Goal: Task Accomplishment & Management: Complete application form

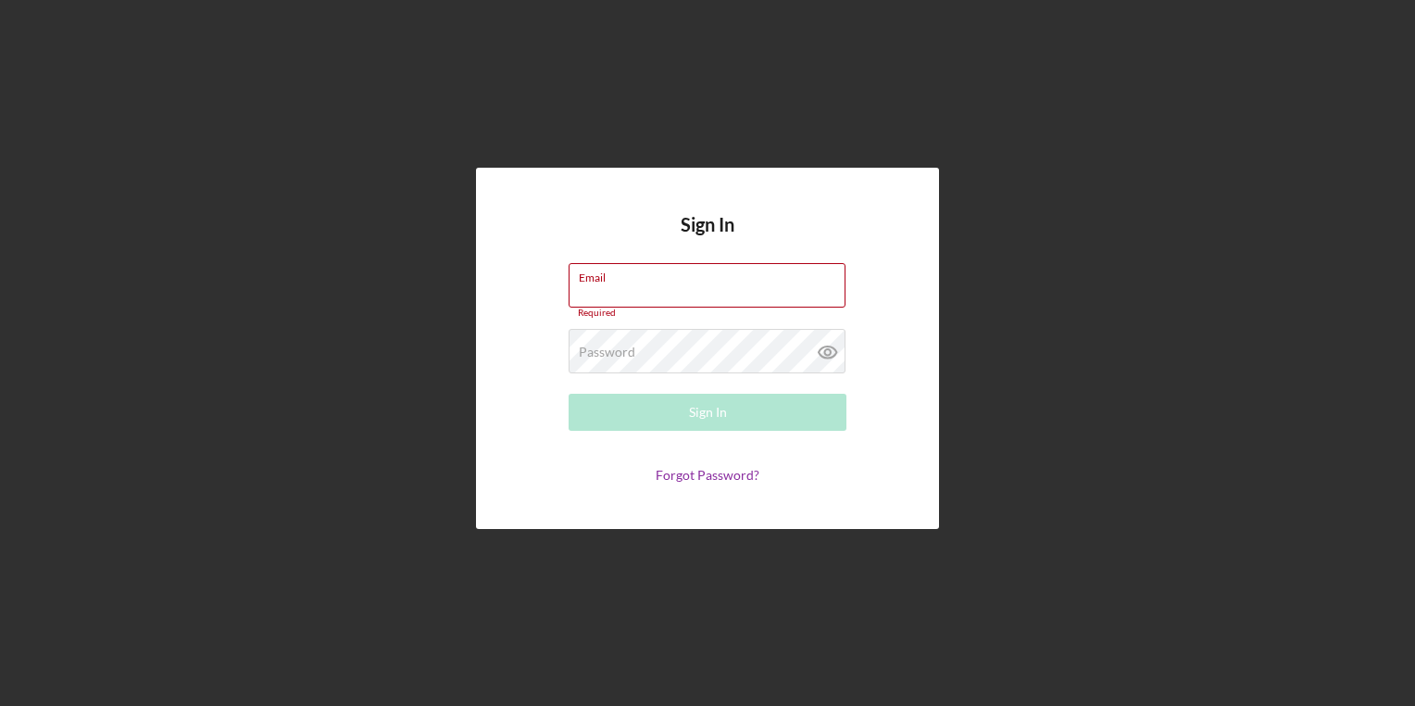
type input "[EMAIL_ADDRESS][PERSON_NAME][DOMAIN_NAME]"
click at [674, 382] on form "Email [EMAIL_ADDRESS][PERSON_NAME][DOMAIN_NAME] Required Password Required Sign…" at bounding box center [707, 373] width 371 height 220
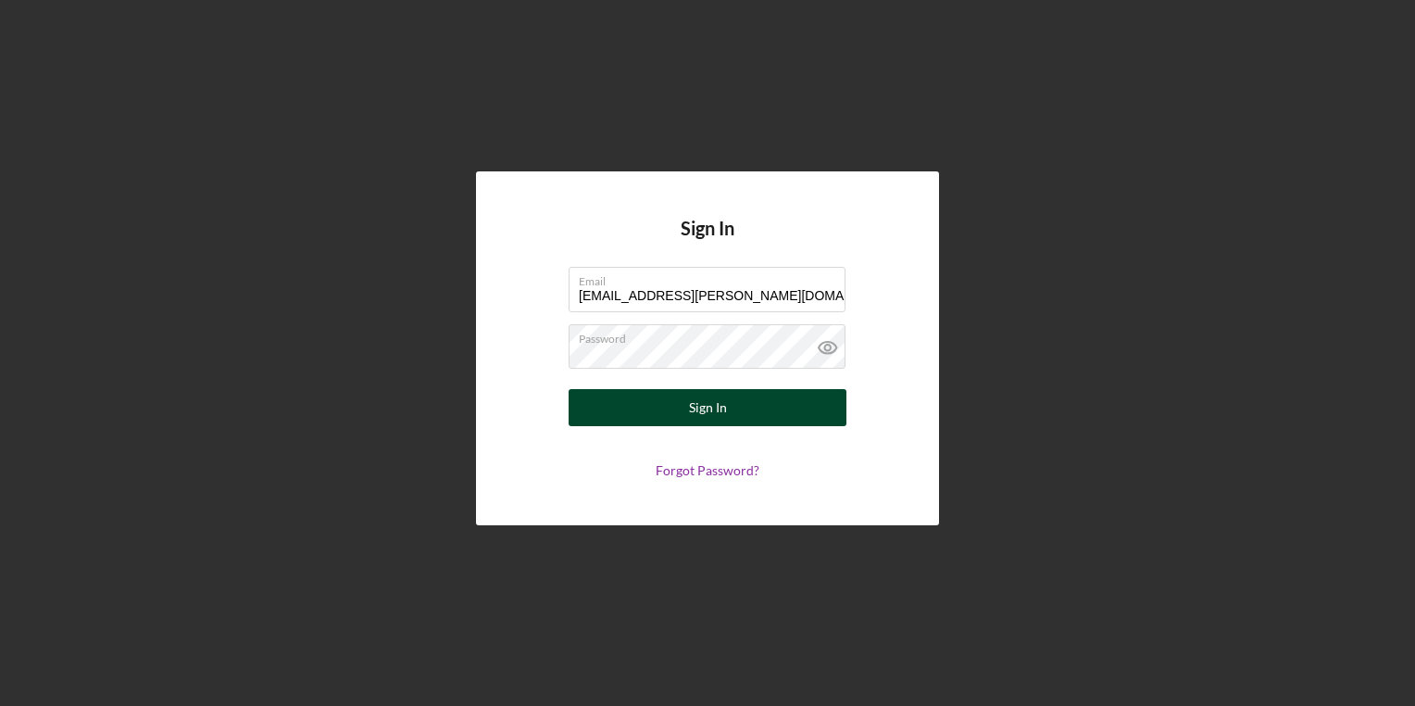
click at [637, 415] on button "Sign In" at bounding box center [708, 407] width 278 height 37
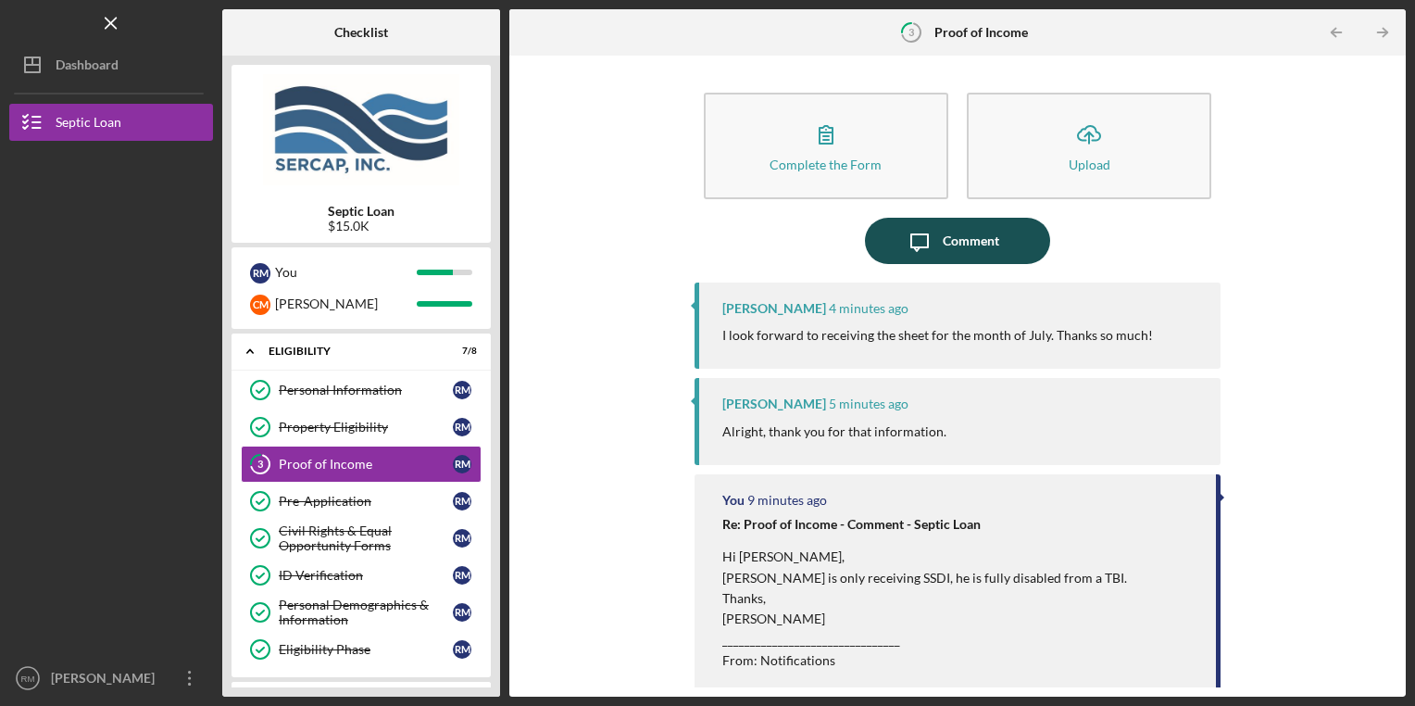
click at [915, 239] on icon "Icon/Message" at bounding box center [920, 241] width 46 height 46
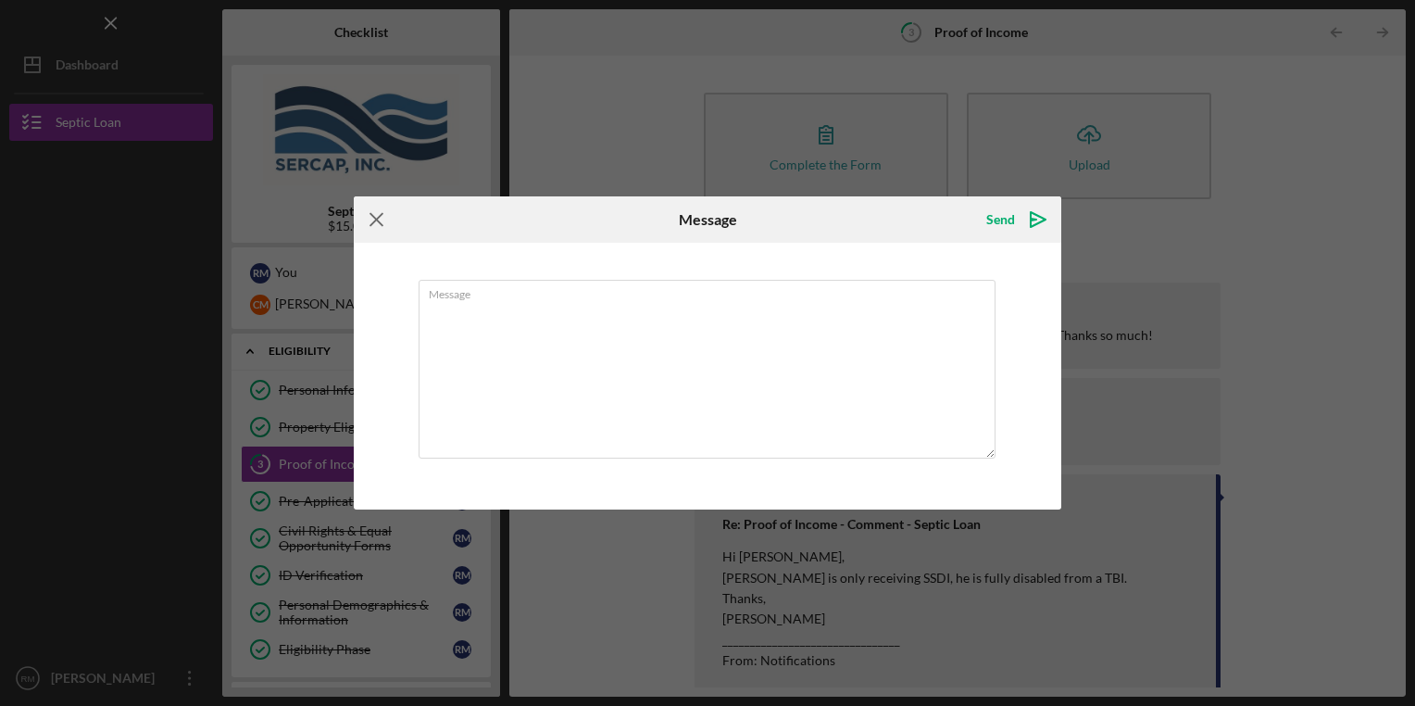
click at [364, 217] on icon "Icon/Menu Close" at bounding box center [377, 219] width 46 height 46
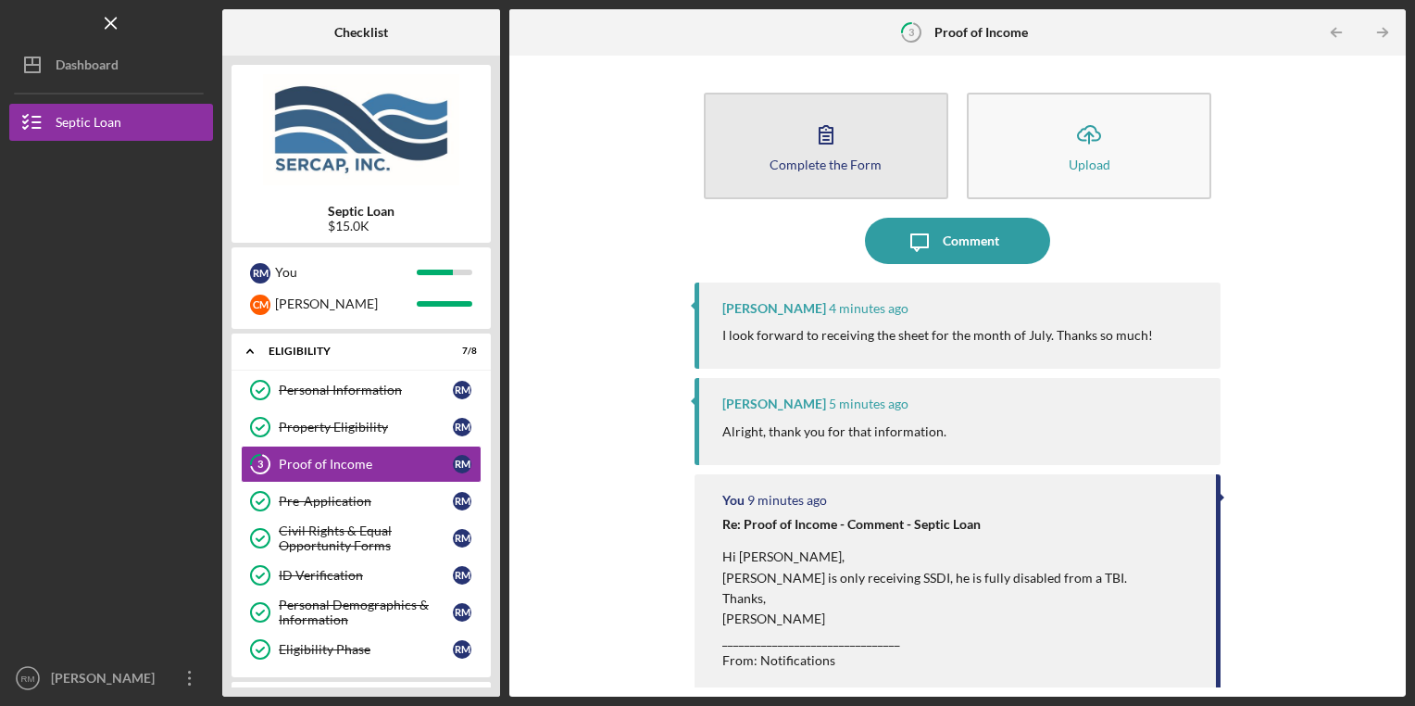
click at [886, 123] on button "Complete the Form Form" at bounding box center [826, 146] width 245 height 107
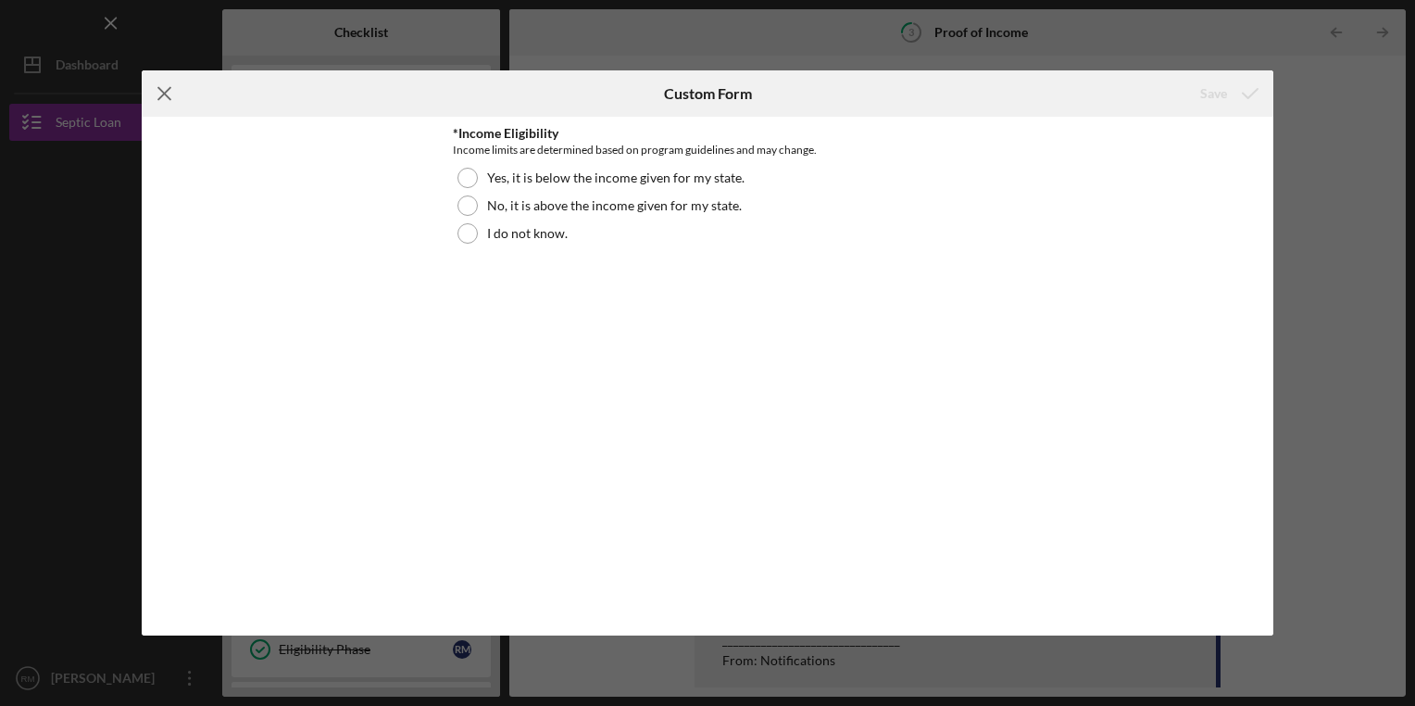
click at [152, 86] on icon "Icon/Menu Close" at bounding box center [165, 93] width 46 height 46
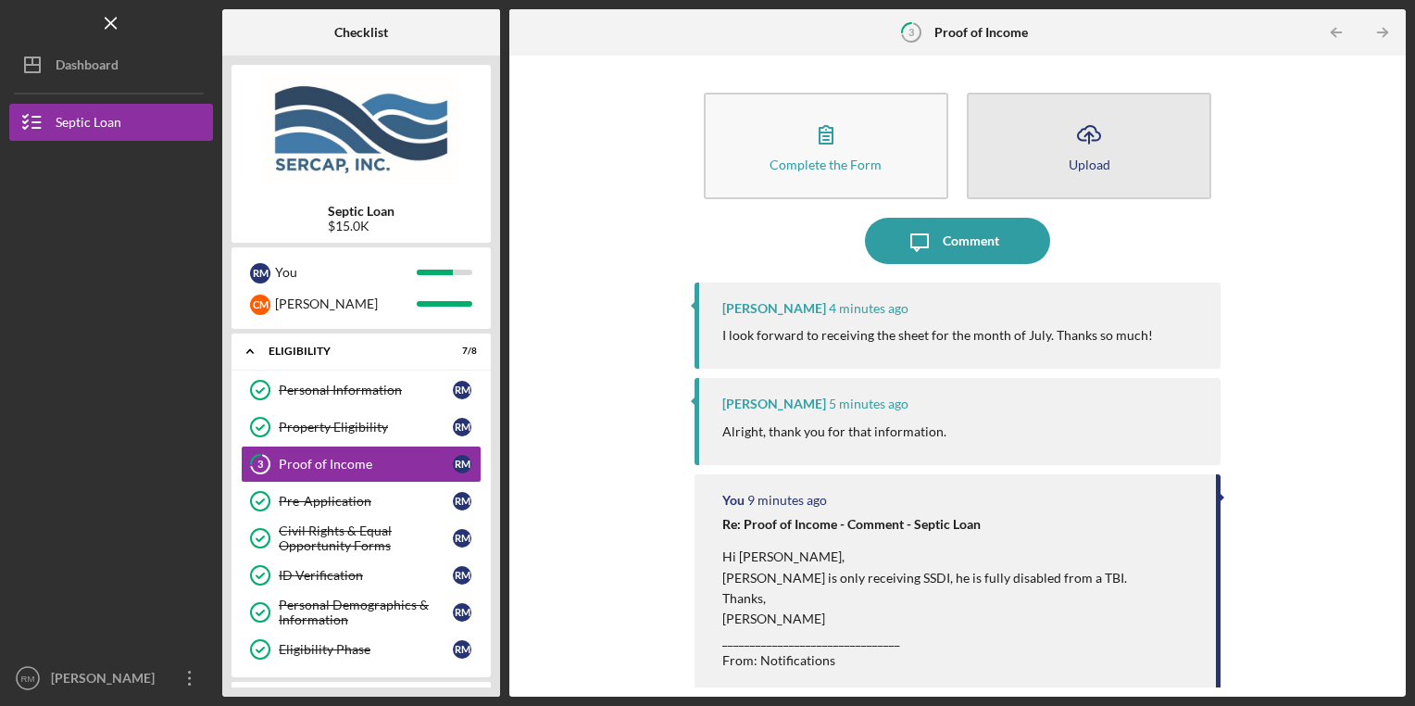
click at [1142, 93] on div "Complete the Form Form Icon/Upload Upload" at bounding box center [958, 145] width 527 height 125
click at [1138, 139] on button "Icon/Upload Upload" at bounding box center [1089, 146] width 245 height 107
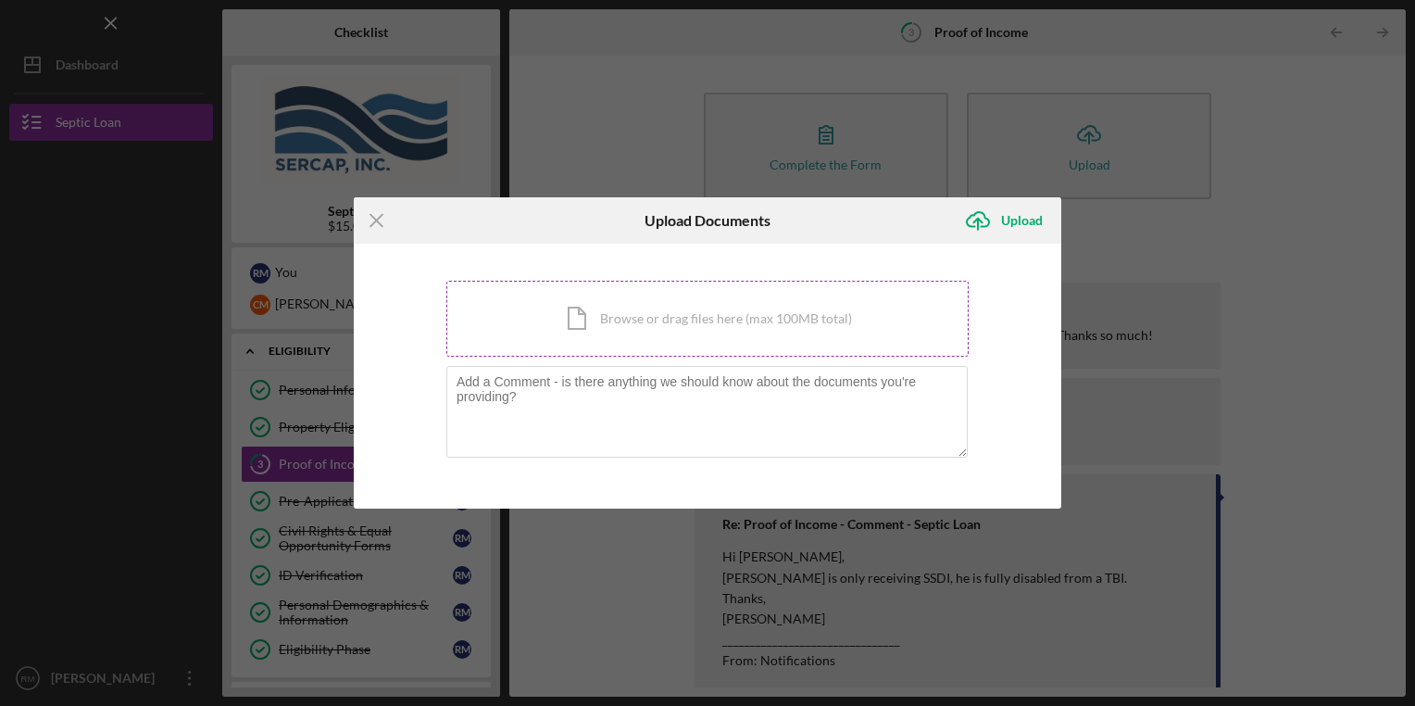
click at [619, 346] on div "Icon/Document Browse or drag files here (max 100MB total) Tap to choose files o…" at bounding box center [707, 319] width 522 height 76
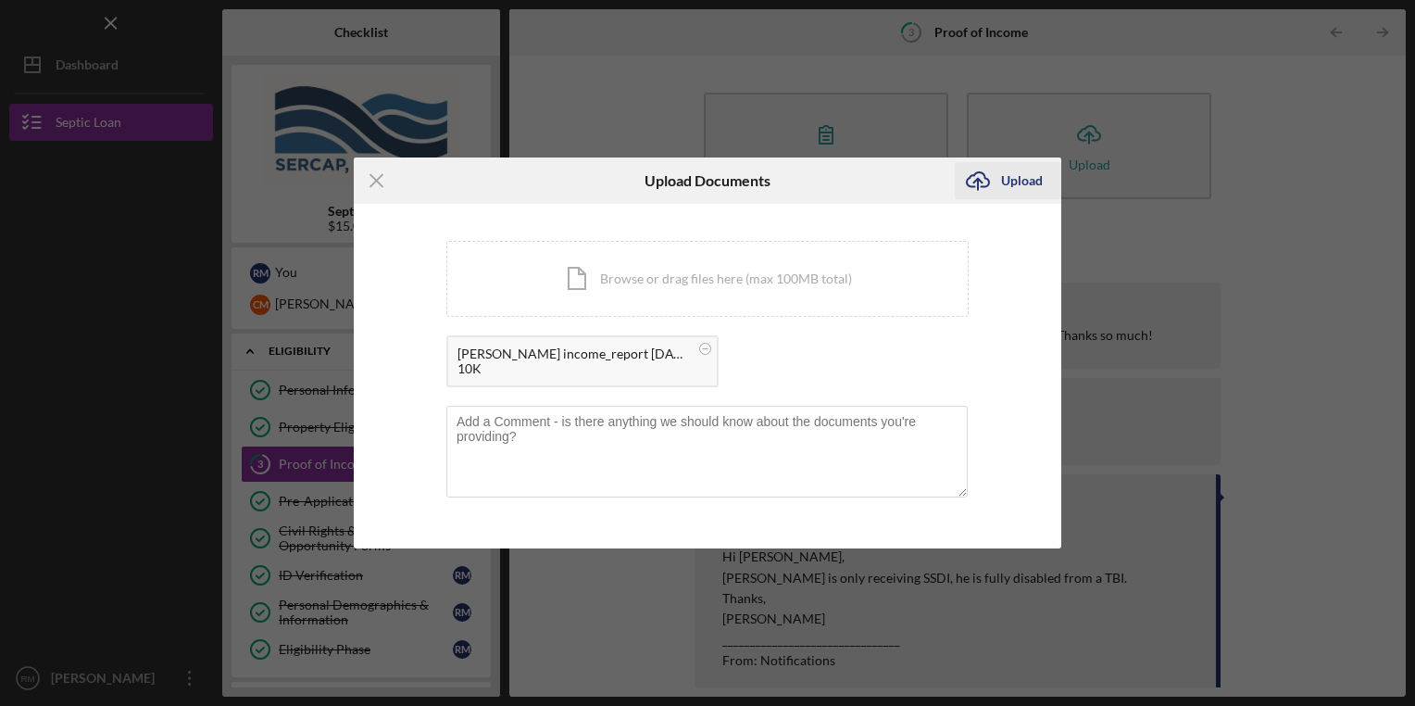
click at [1027, 180] on div "Upload" at bounding box center [1022, 180] width 42 height 37
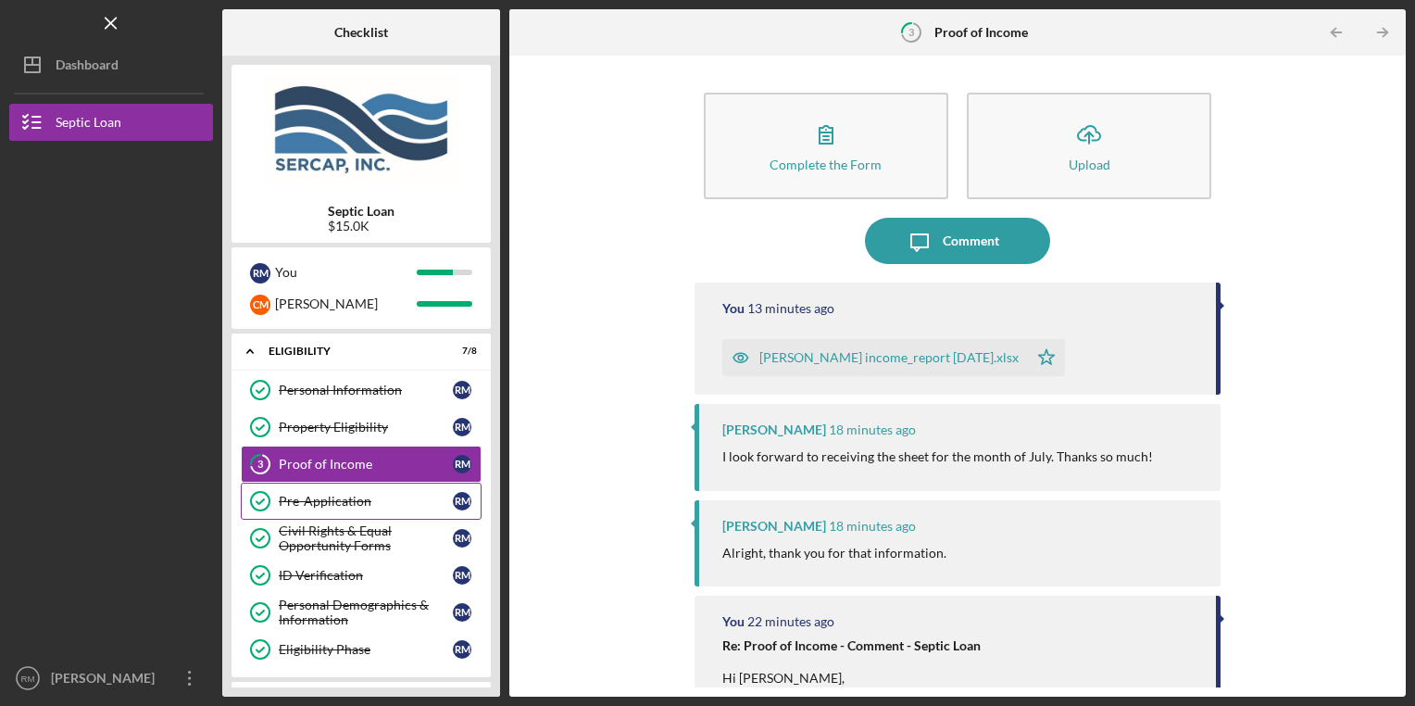
scroll to position [19, 0]
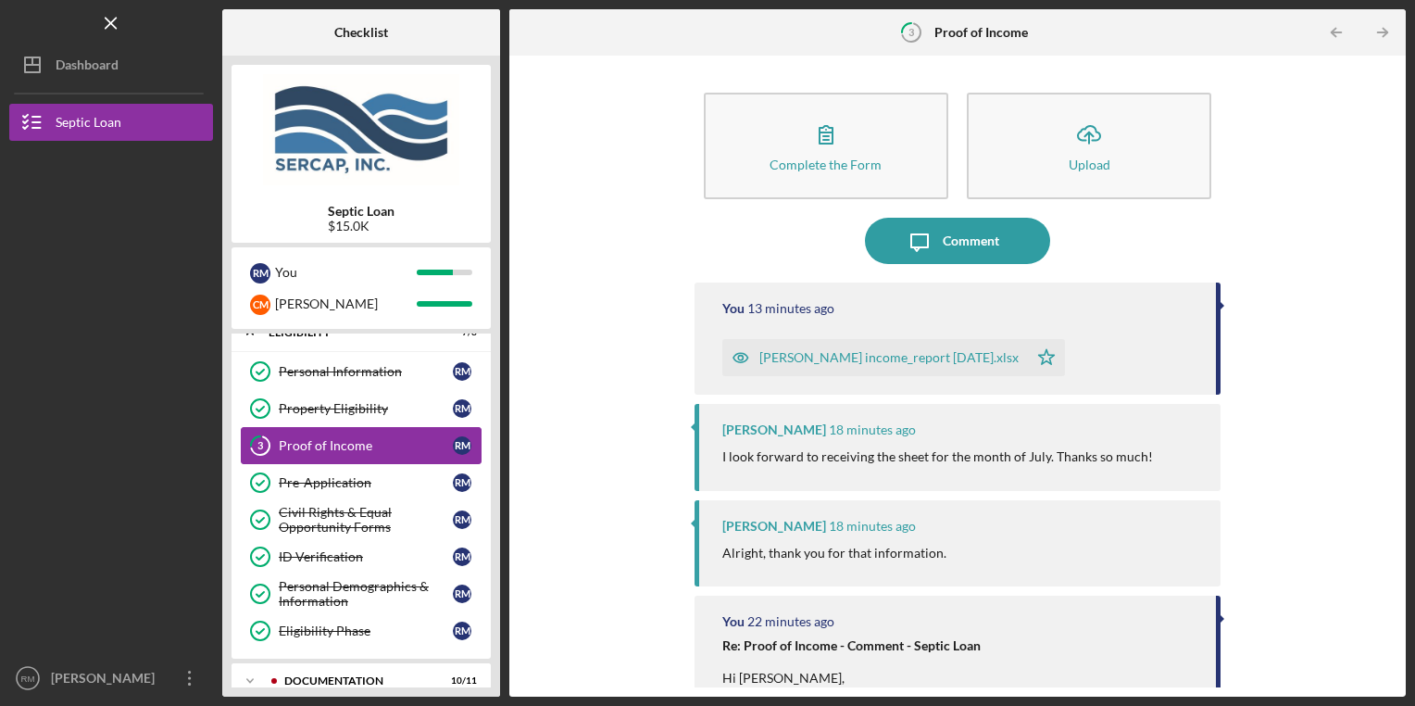
click at [339, 454] on link "3 Proof of Income R M" at bounding box center [361, 445] width 241 height 37
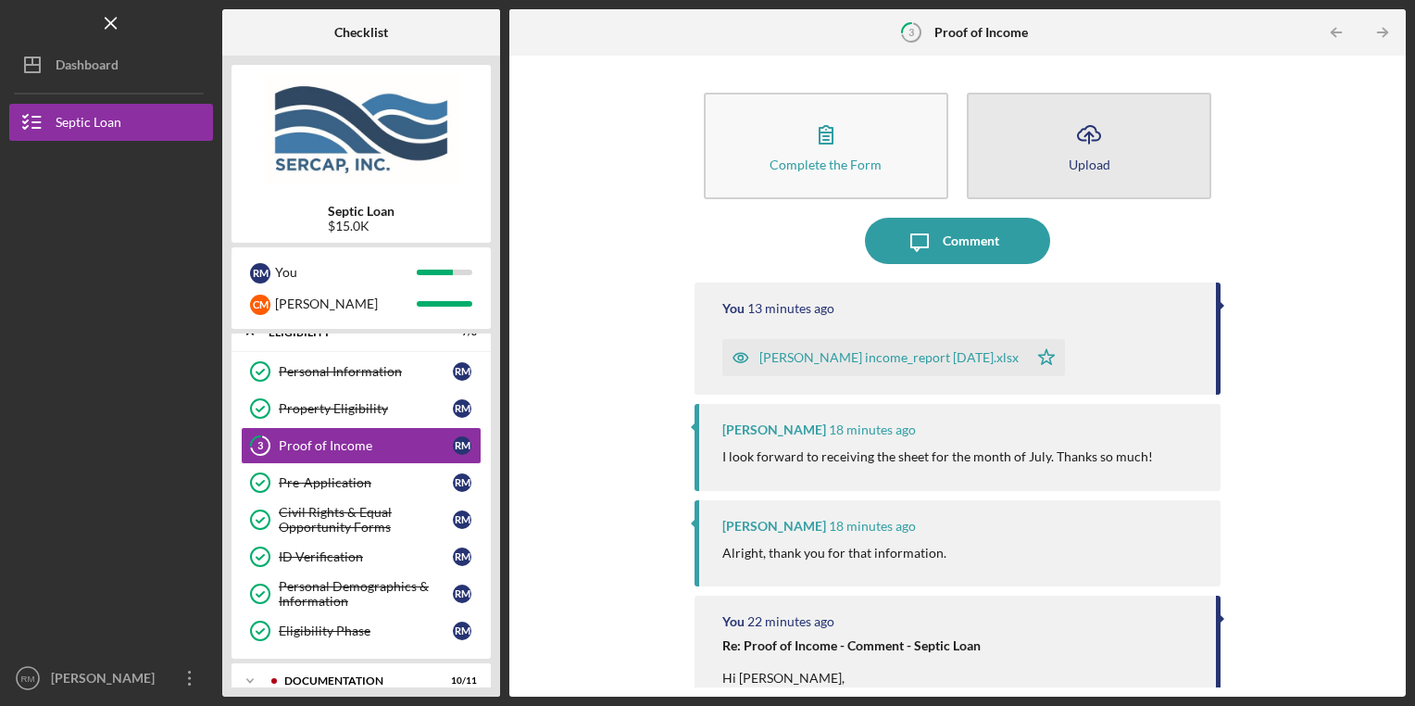
click at [1047, 143] on button "Icon/Upload Upload" at bounding box center [1089, 146] width 245 height 107
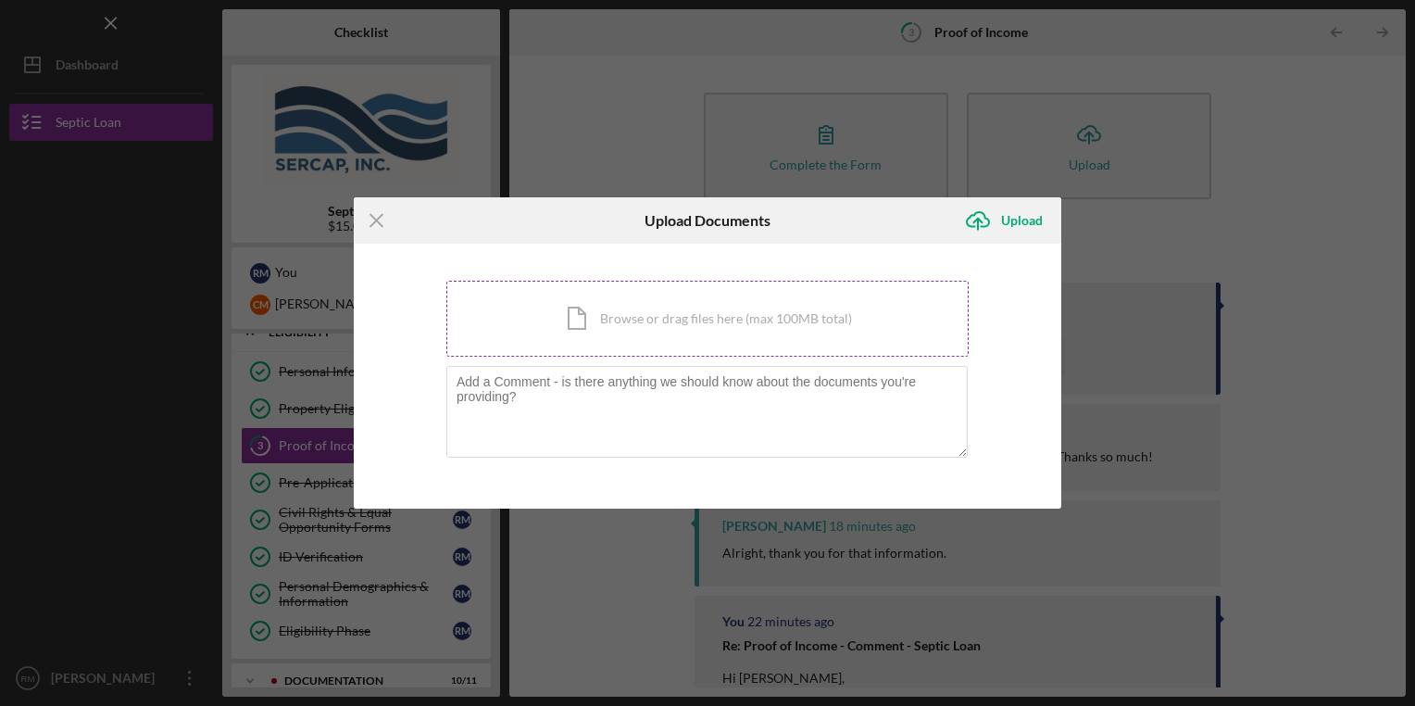
click at [667, 307] on div "Icon/Document Browse or drag files here (max 100MB total) Tap to choose files o…" at bounding box center [707, 319] width 522 height 76
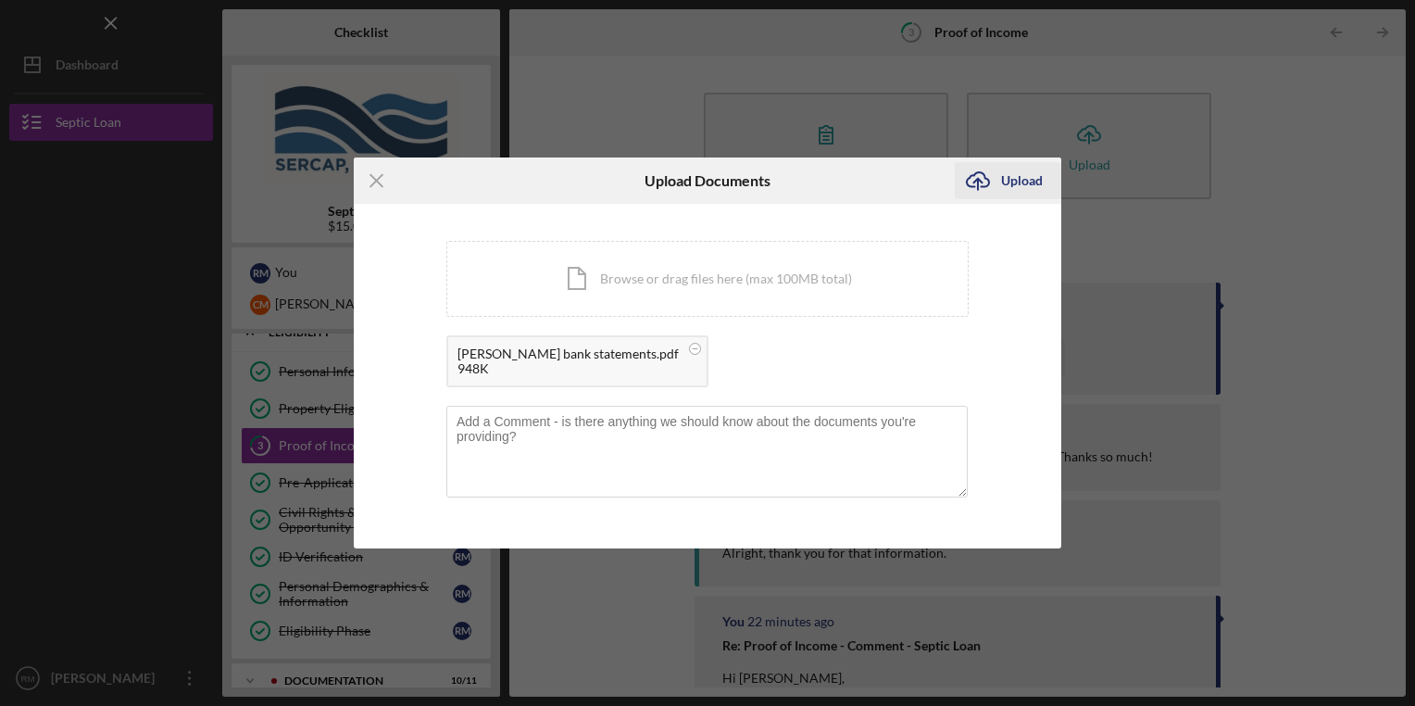
click at [999, 183] on icon "Icon/Upload" at bounding box center [978, 180] width 46 height 46
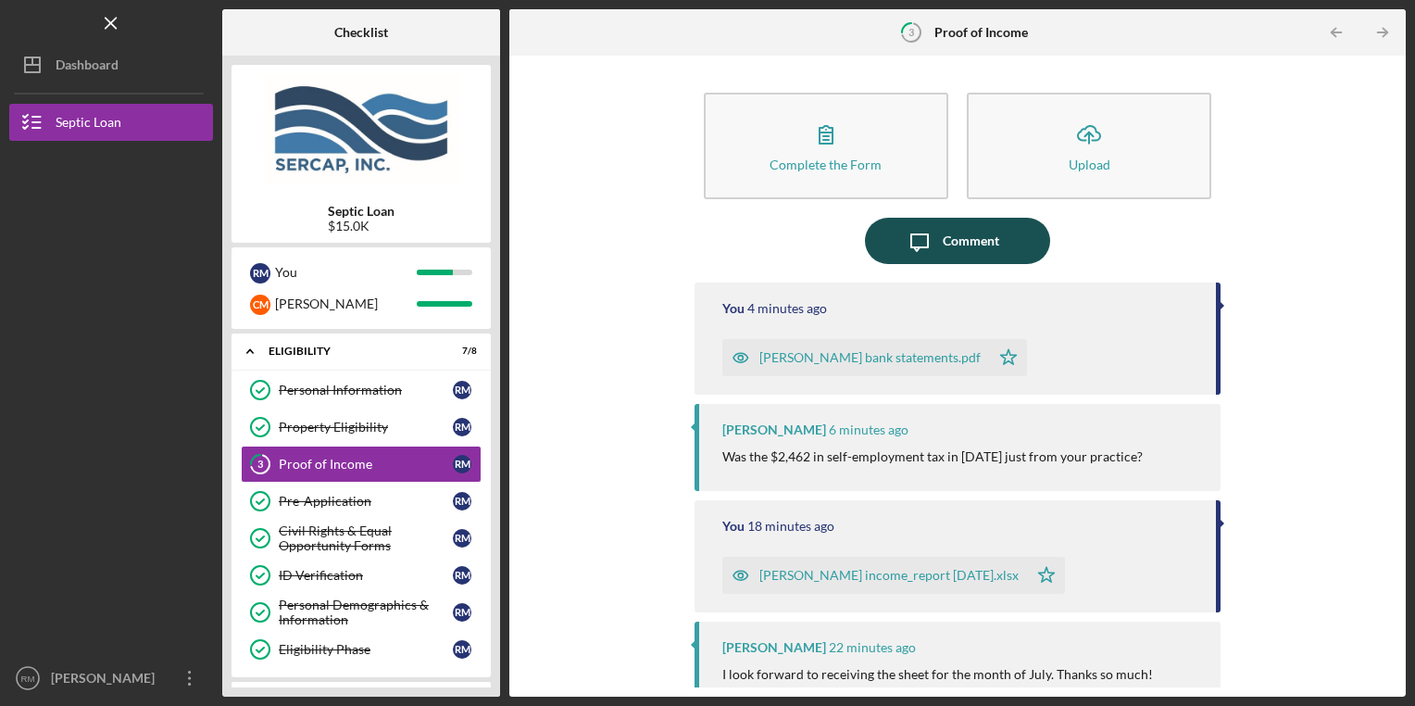
click at [978, 233] on div "Comment" at bounding box center [971, 241] width 57 height 46
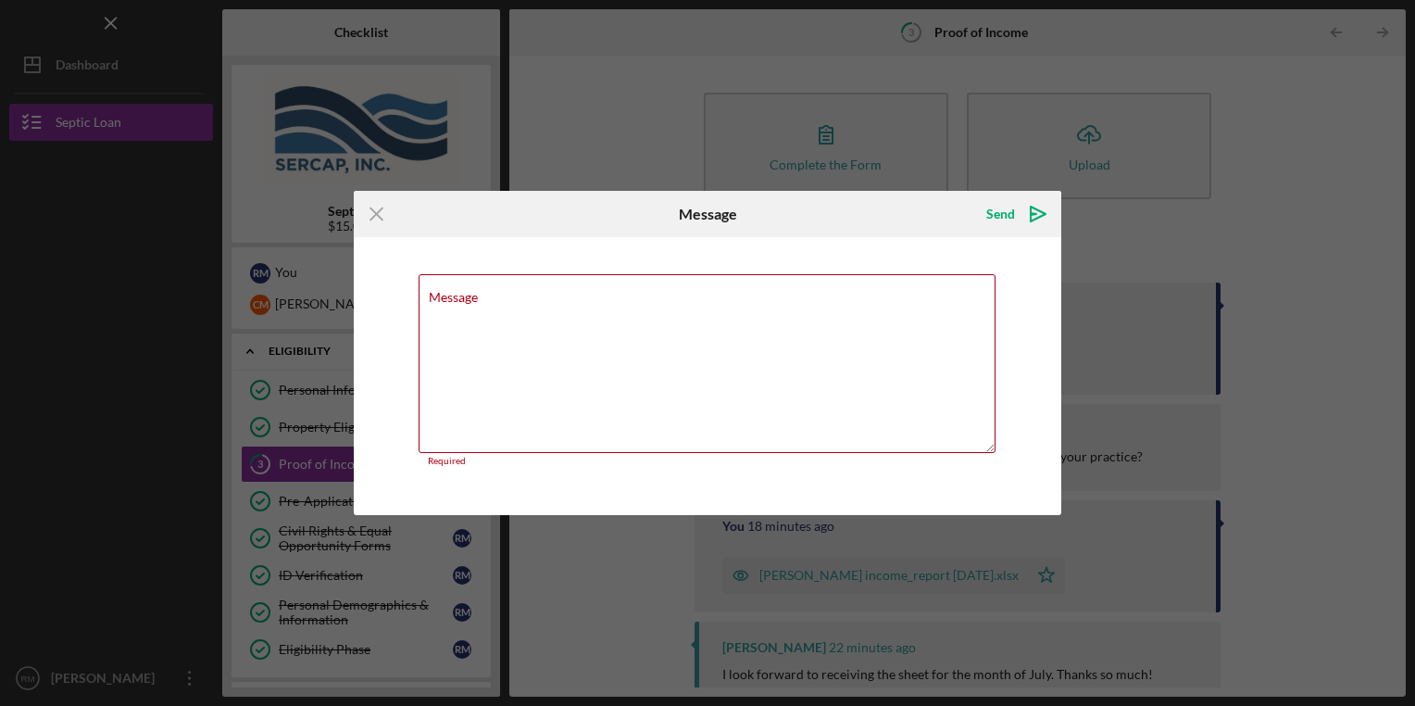
click at [978, 233] on div "Send Icon/icon-invite-send" at bounding box center [1015, 214] width 94 height 46
click at [804, 364] on textarea "Message" at bounding box center [707, 363] width 577 height 179
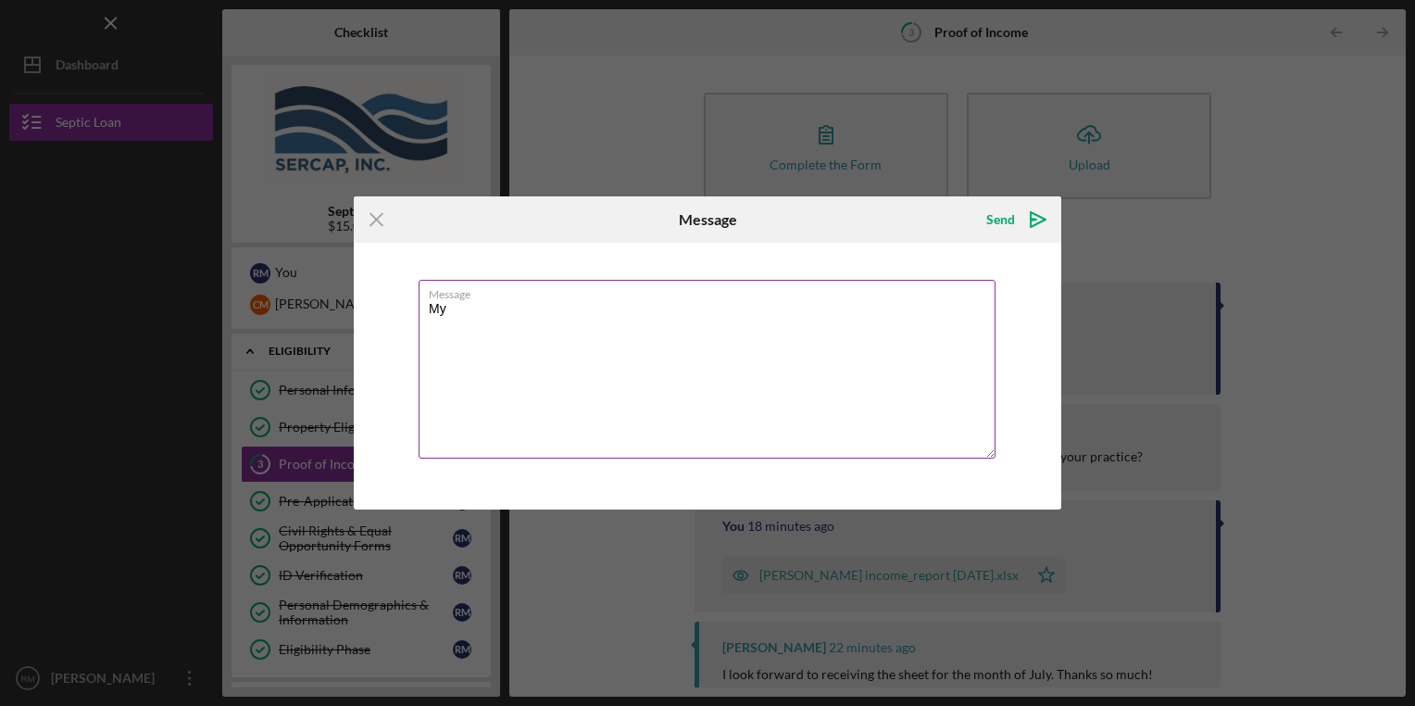
type textarea "M"
type textarea "yes I had a 1099 position in [DATE] with RI Oak Counseling"
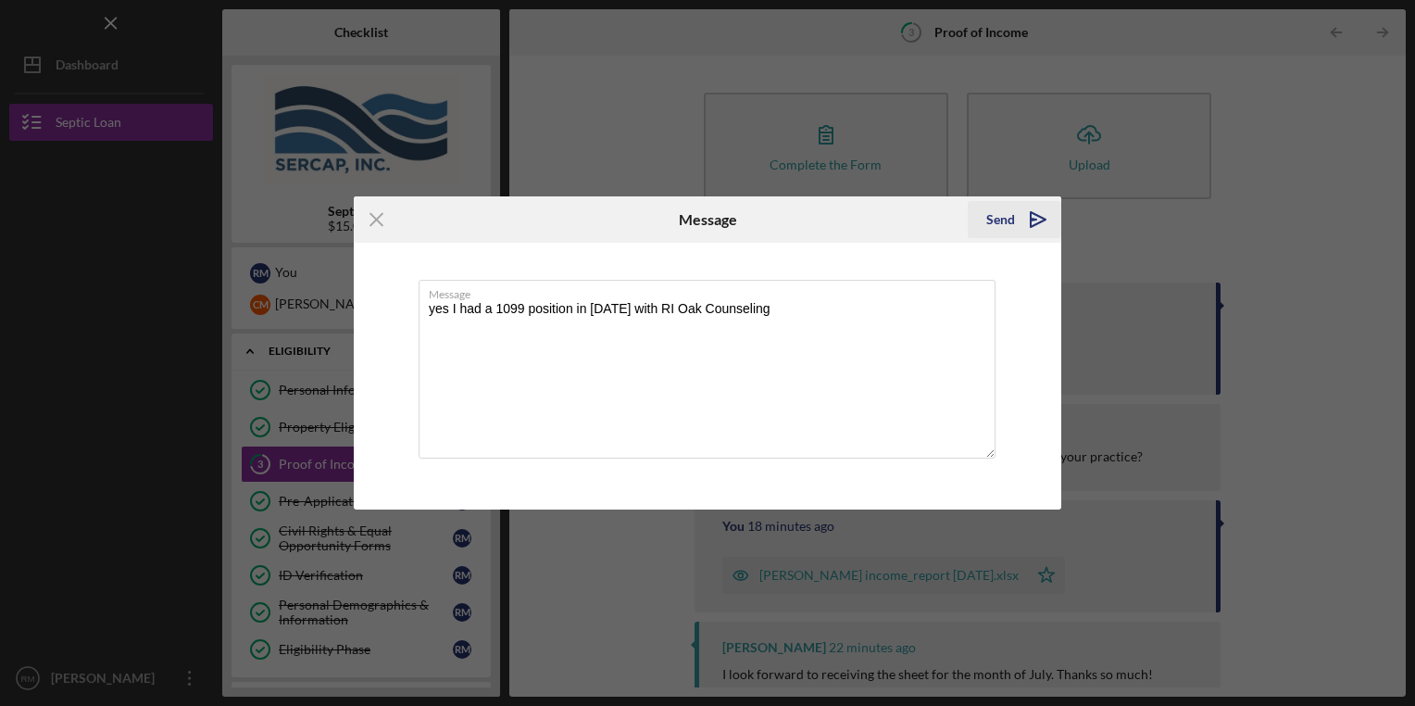
click at [1028, 219] on icon "Icon/icon-invite-send" at bounding box center [1038, 219] width 46 height 46
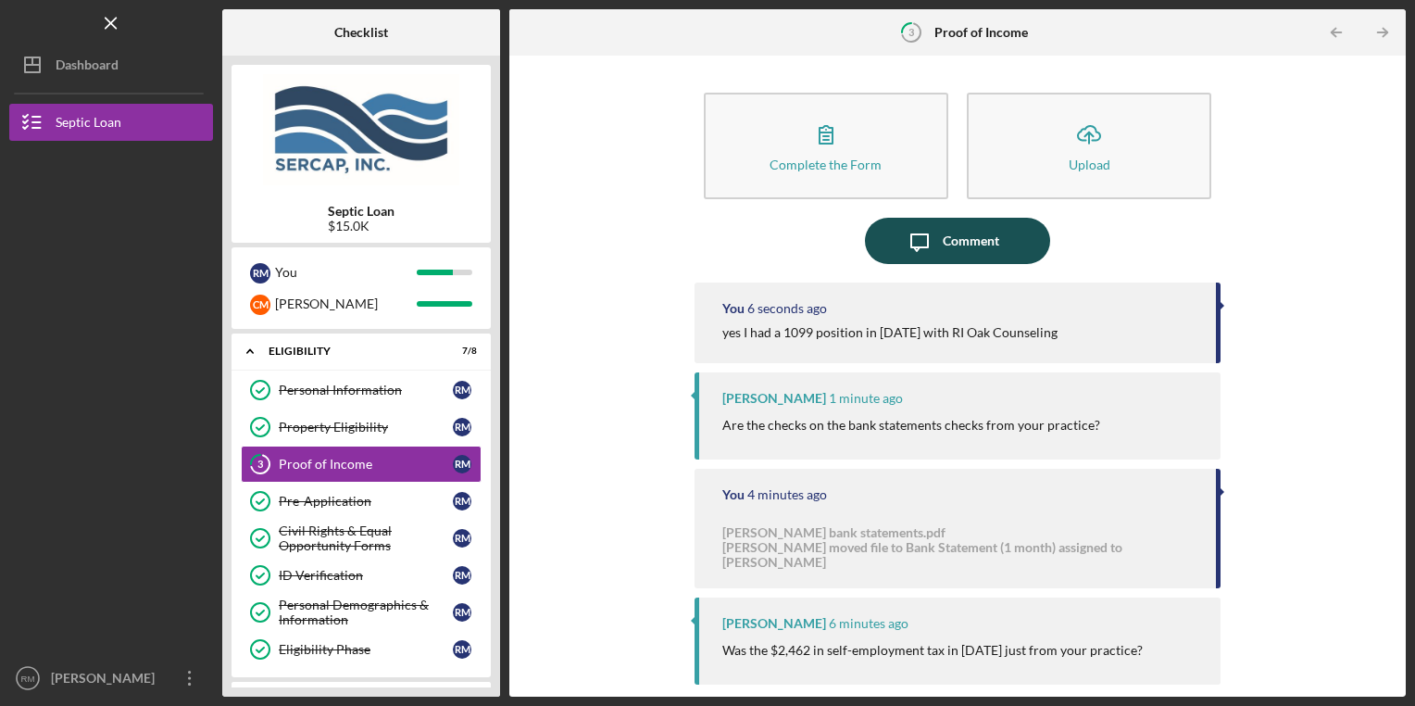
click at [934, 254] on icon "Icon/Message" at bounding box center [920, 241] width 46 height 46
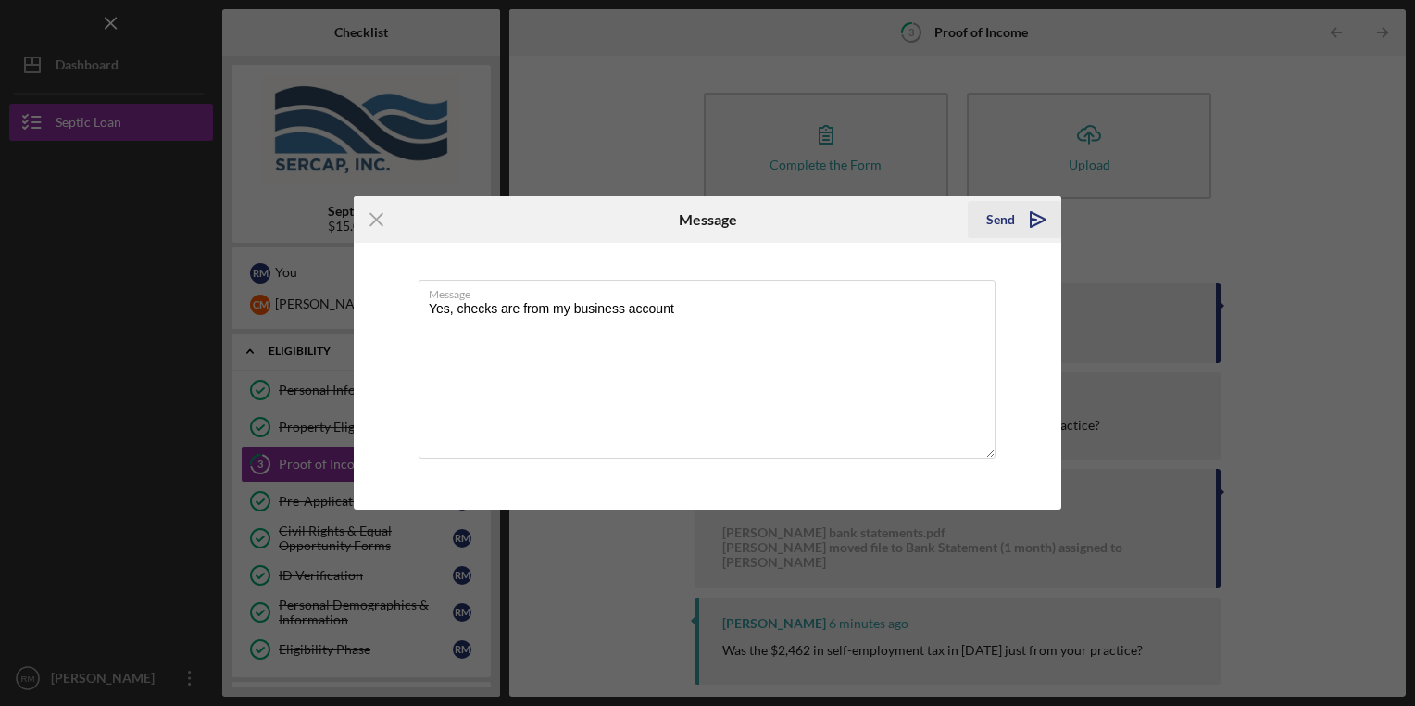
type textarea "Yes, checks are from my business account"
click at [1012, 222] on div "Send" at bounding box center [1001, 219] width 29 height 37
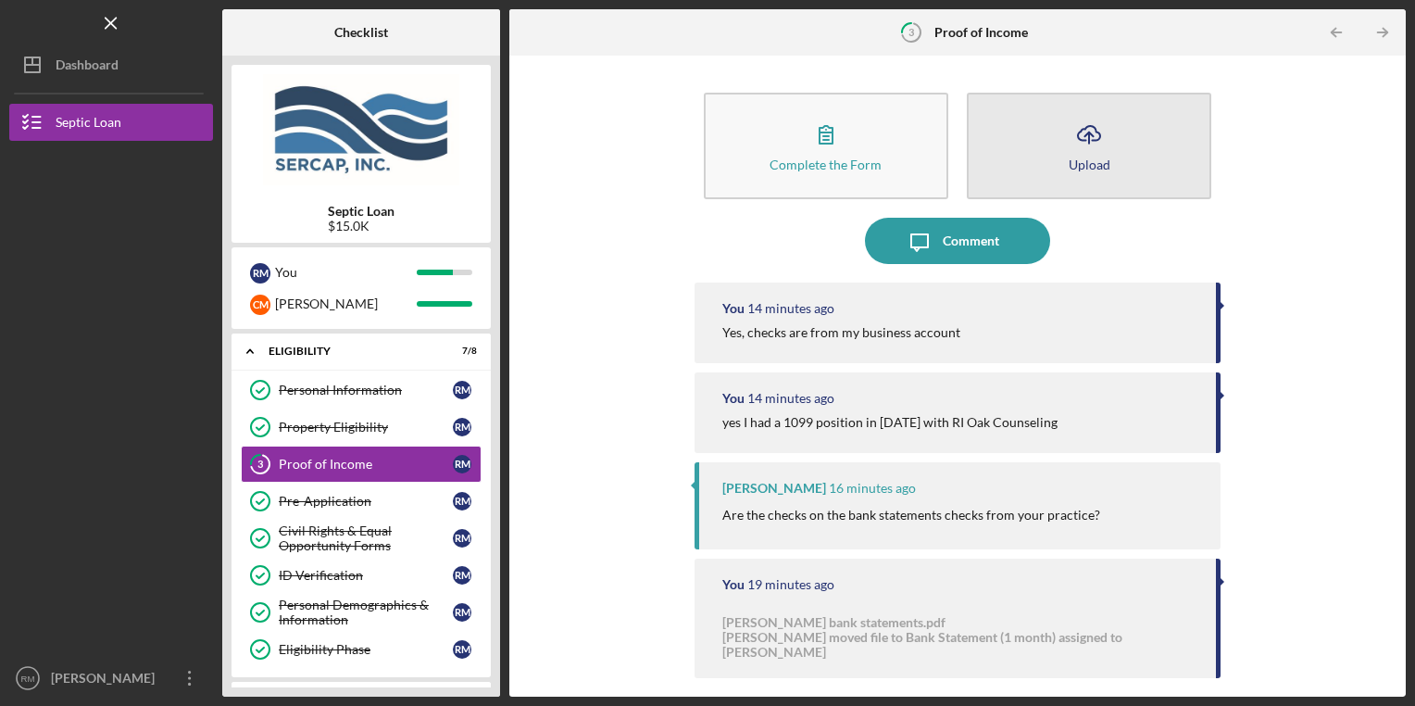
click at [1060, 138] on button "Icon/Upload Upload" at bounding box center [1089, 146] width 245 height 107
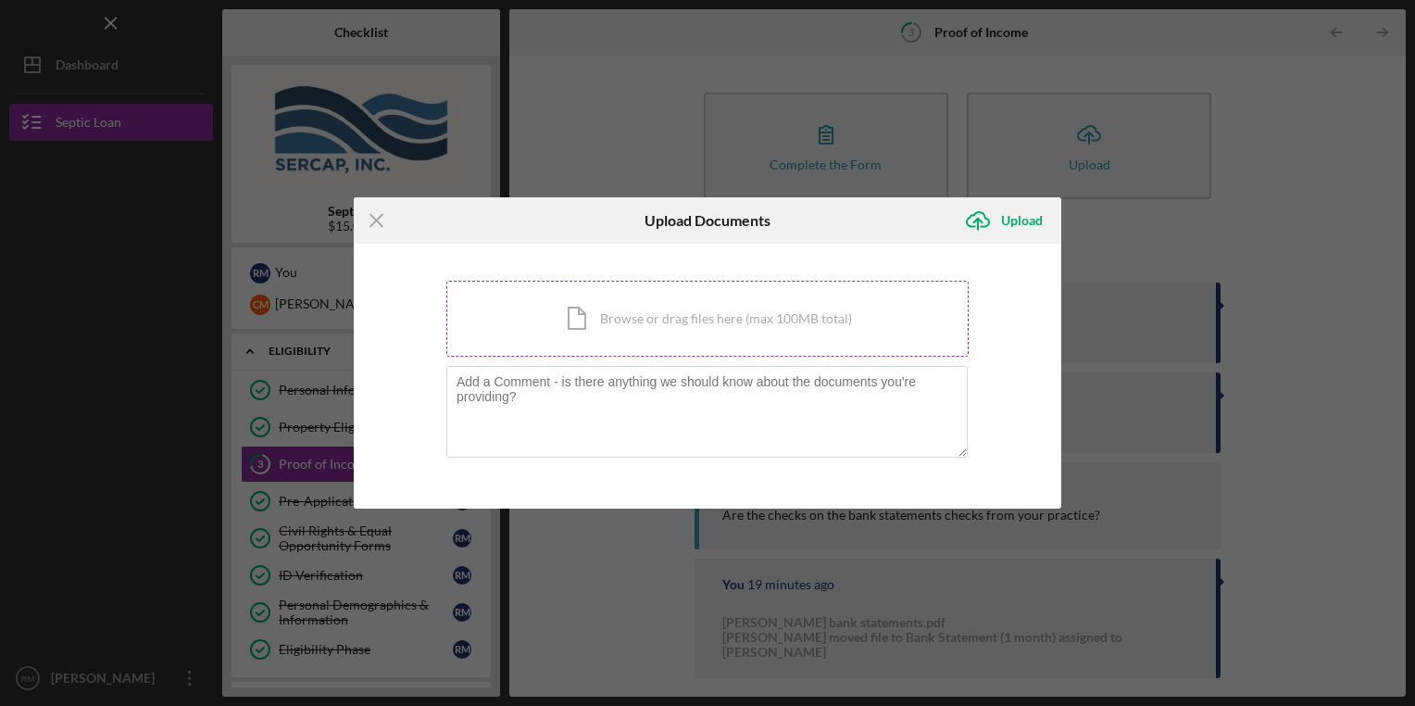
click at [756, 306] on div "Icon/Document Browse or drag files here (max 100MB total) Tap to choose files o…" at bounding box center [707, 319] width 522 height 76
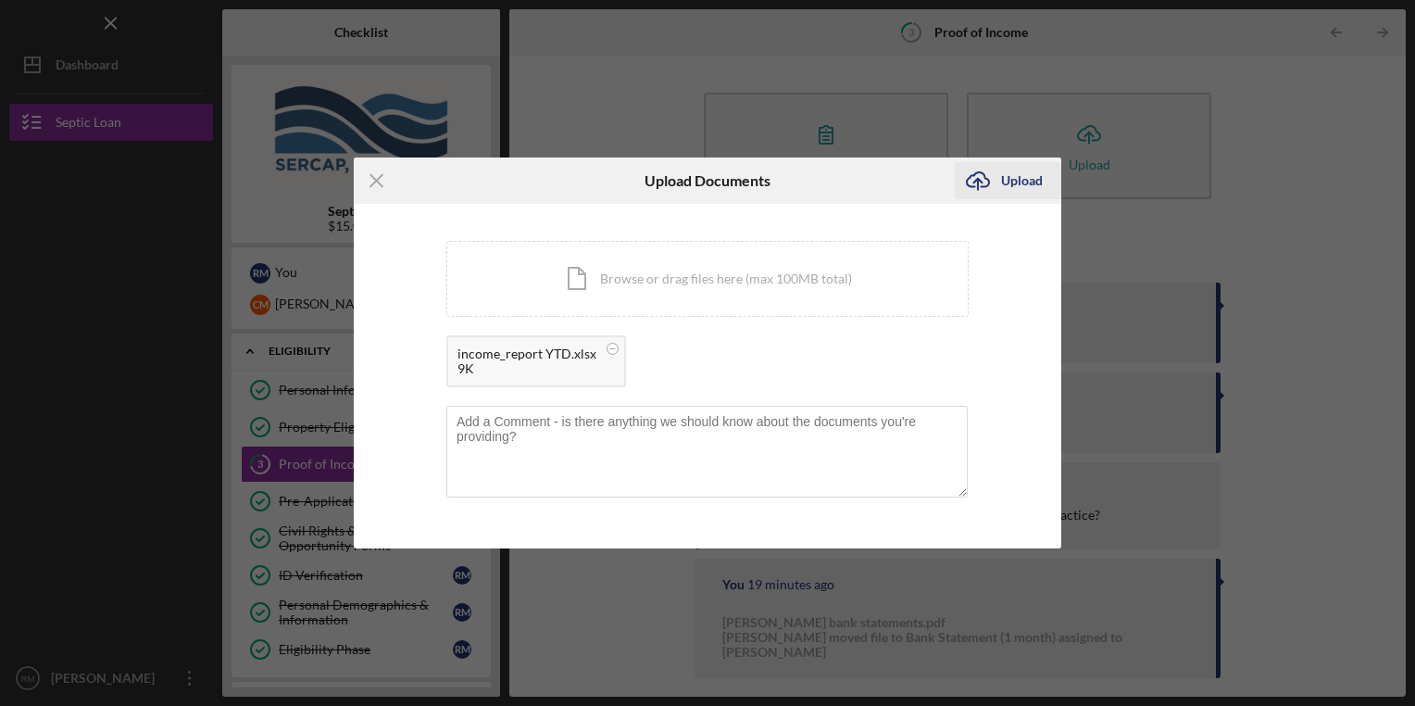
click at [993, 182] on icon "Icon/Upload" at bounding box center [978, 180] width 46 height 46
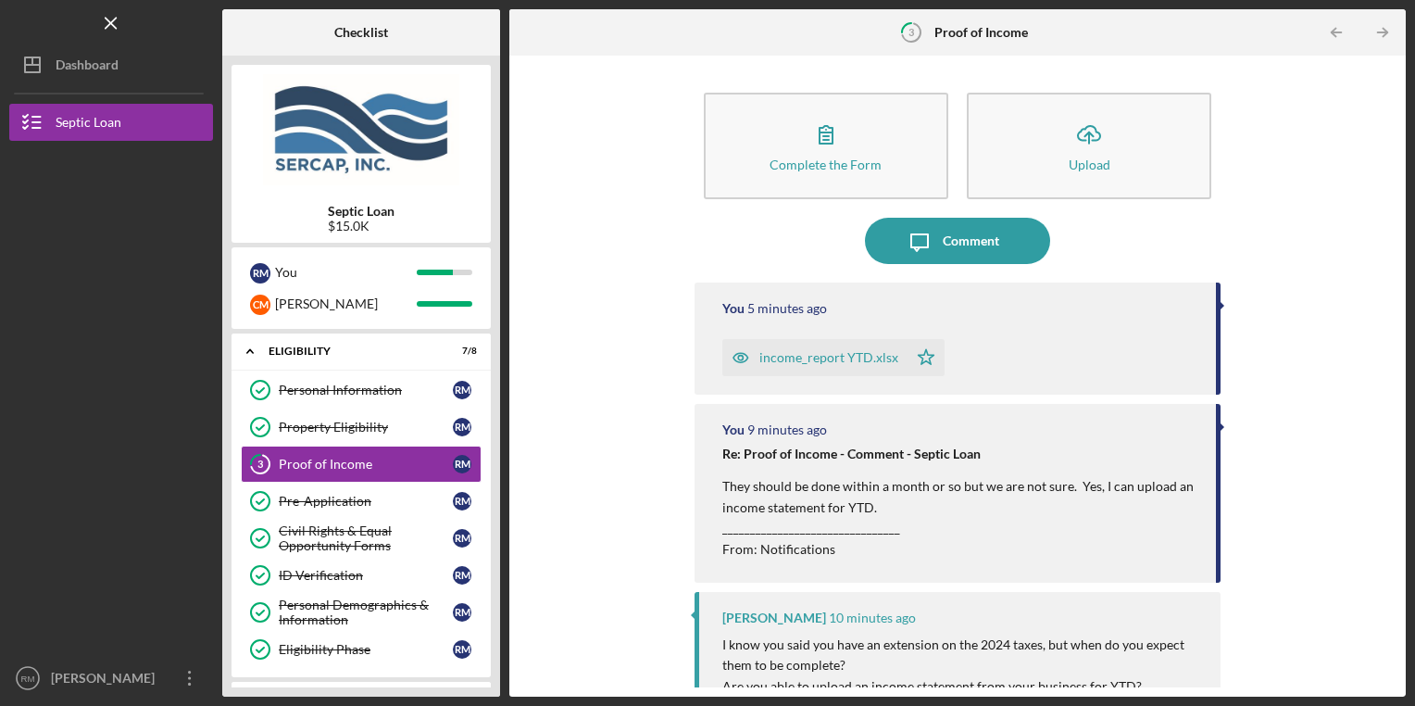
click at [642, 291] on div "Complete the Form Form Icon/Upload Upload Icon/Message Comment You 5 minutes ag…" at bounding box center [958, 376] width 878 height 622
